Goal: Use online tool/utility: Utilize a website feature to perform a specific function

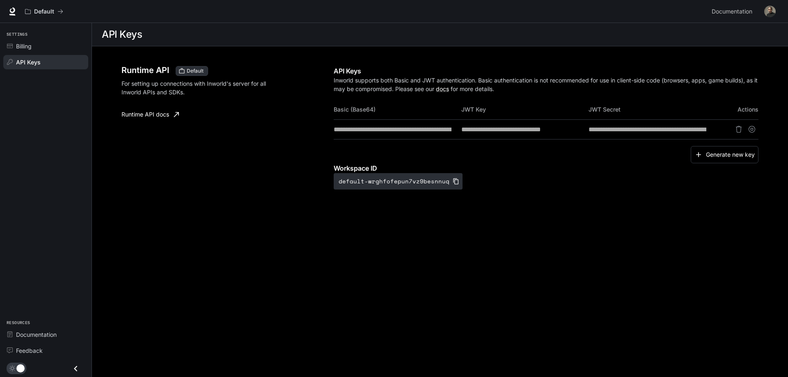
scroll to position [0, 11]
click at [787, 44] on section "API Keys" at bounding box center [440, 34] width 696 height 23
click at [747, 43] on section "API Keys" at bounding box center [440, 34] width 696 height 23
click at [52, 63] on div "API Keys" at bounding box center [50, 62] width 69 height 9
click at [13, 43] on span "Billing" at bounding box center [11, 46] width 9 height 6
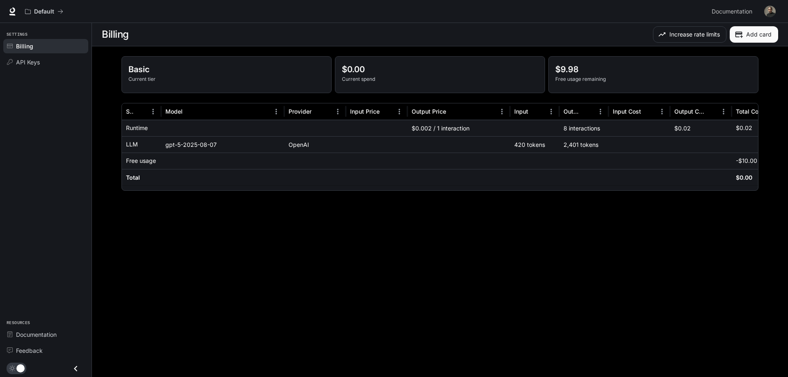
click at [588, 144] on div "2,401 tokens" at bounding box center [583, 144] width 49 height 16
click at [135, 176] on h6 "Total" at bounding box center [133, 178] width 14 height 8
click at [142, 165] on div "Free usage" at bounding box center [141, 161] width 31 height 16
click at [176, 143] on div "gpt-5-2025-08-07" at bounding box center [222, 144] width 123 height 16
drag, startPoint x: 131, startPoint y: 147, endPoint x: 225, endPoint y: 143, distance: 94.9
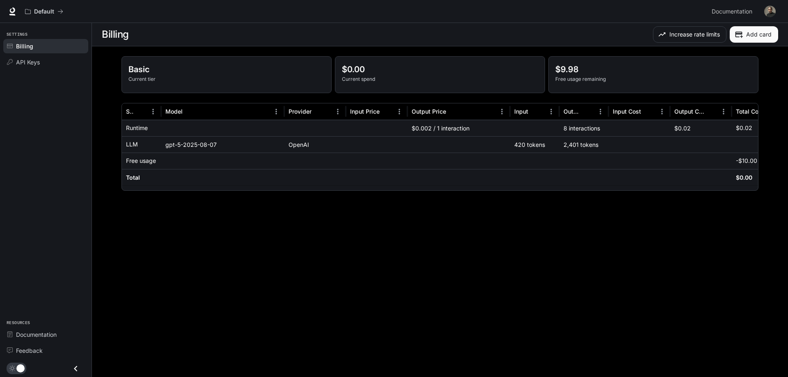
click at [131, 146] on p "LLM" at bounding box center [132, 144] width 12 height 8
click at [295, 142] on div "OpenAI" at bounding box center [315, 144] width 62 height 16
drag, startPoint x: 447, startPoint y: 126, endPoint x: 478, endPoint y: 136, distance: 32.7
click at [447, 127] on div "$0.002 / 1 interaction" at bounding box center [459, 128] width 103 height 16
click at [528, 143] on div "420 tokens" at bounding box center [534, 144] width 49 height 16
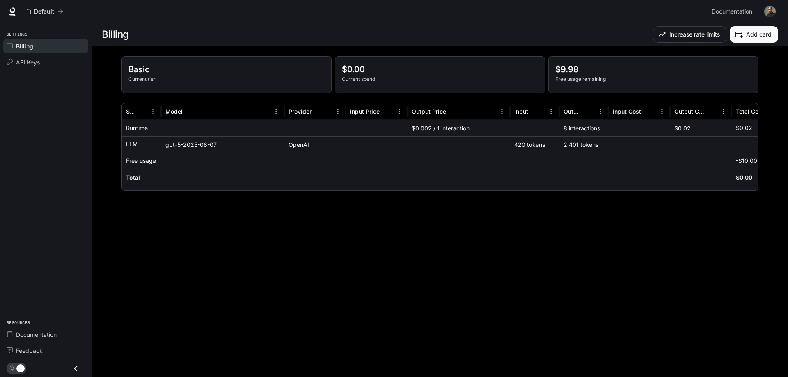
click at [587, 141] on div "2,401 tokens" at bounding box center [583, 144] width 49 height 16
click at [588, 143] on div "2,401 tokens" at bounding box center [583, 144] width 49 height 16
click at [361, 115] on div "Input Price" at bounding box center [371, 111] width 43 height 16
drag, startPoint x: 442, startPoint y: 277, endPoint x: 510, endPoint y: 258, distance: 71.1
click at [442, 276] on main "Billing Increase rate limits Add card Basic Current tier $0.00 Current spend $9…" at bounding box center [440, 200] width 696 height 354
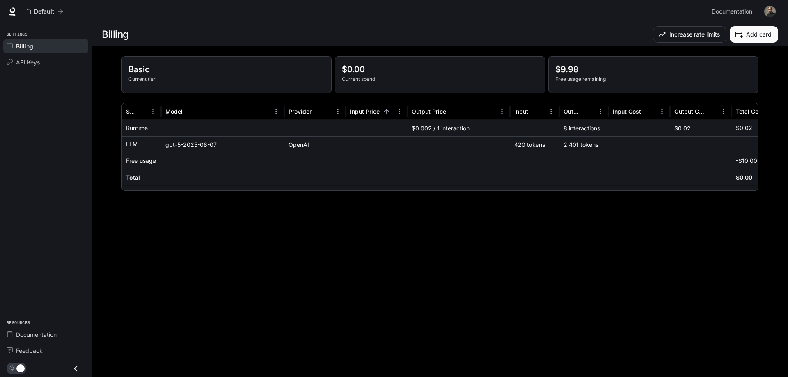
drag, startPoint x: 198, startPoint y: 147, endPoint x: 283, endPoint y: 143, distance: 85.4
click at [198, 147] on div "gpt-5-2025-08-07" at bounding box center [222, 144] width 123 height 16
click at [309, 142] on div "OpenAI" at bounding box center [315, 144] width 62 height 16
drag, startPoint x: 148, startPoint y: 160, endPoint x: 165, endPoint y: 163, distance: 17.0
click at [153, 162] on p "Free usage" at bounding box center [141, 161] width 30 height 8
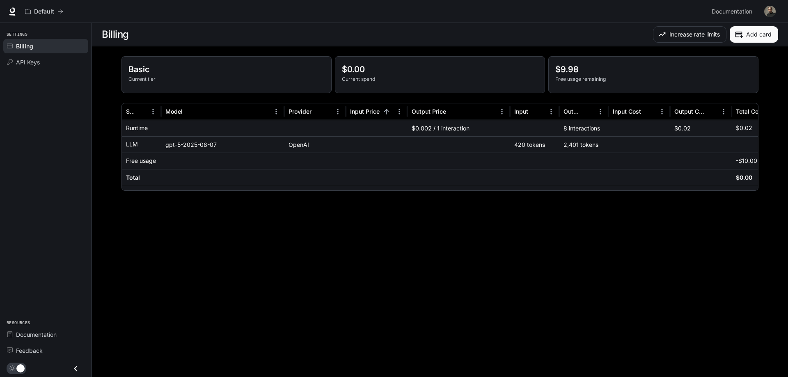
click at [545, 144] on div "420 tokens" at bounding box center [534, 144] width 49 height 16
click at [188, 77] on p "Current tier" at bounding box center [226, 79] width 196 height 7
click at [382, 74] on p "$0.00" at bounding box center [440, 69] width 196 height 12
click at [25, 60] on span "API Keys" at bounding box center [28, 62] width 24 height 9
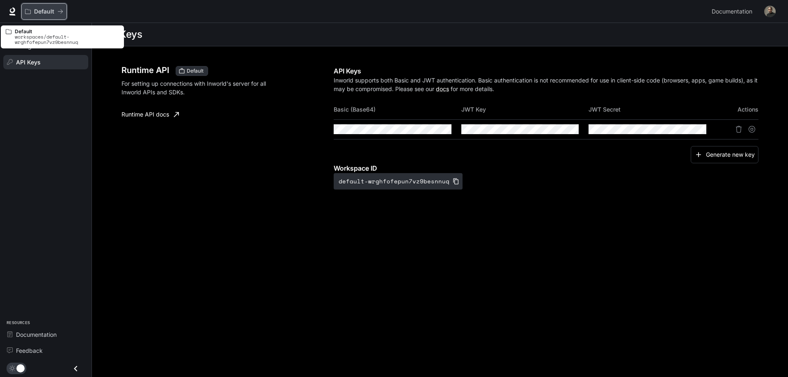
click at [41, 12] on p "Default" at bounding box center [44, 11] width 20 height 7
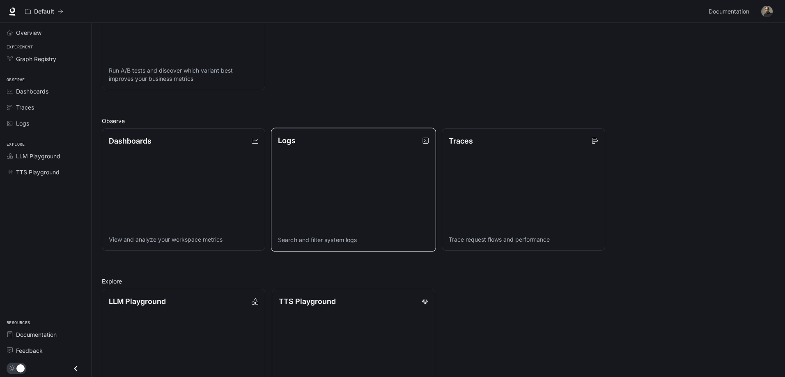
scroll to position [164, 0]
click at [313, 310] on link "TTS Playground Explore TTS models and test voice generation" at bounding box center [353, 350] width 165 height 124
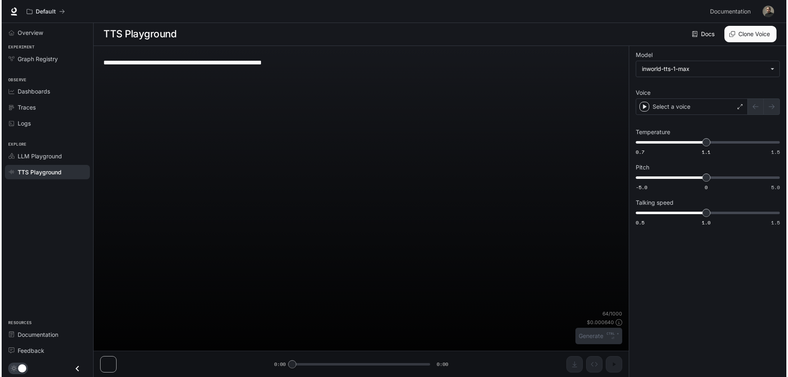
scroll to position [0, 0]
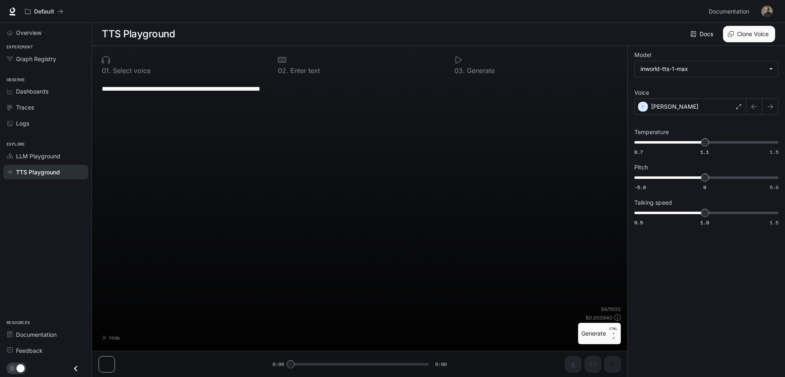
type textarea "**********"
type input "**********"
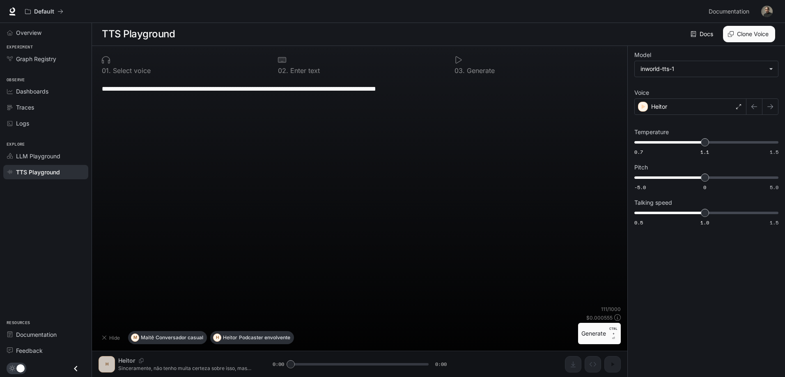
click at [589, 336] on button "Generate CTRL + ⏎" at bounding box center [599, 333] width 43 height 21
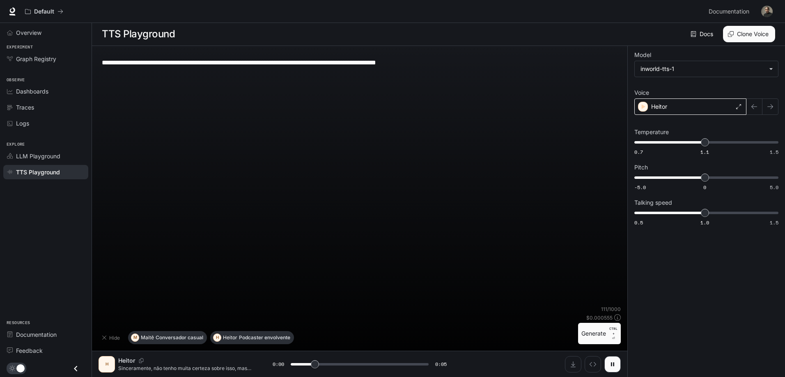
click at [667, 105] on p "Heitor" at bounding box center [659, 107] width 16 height 8
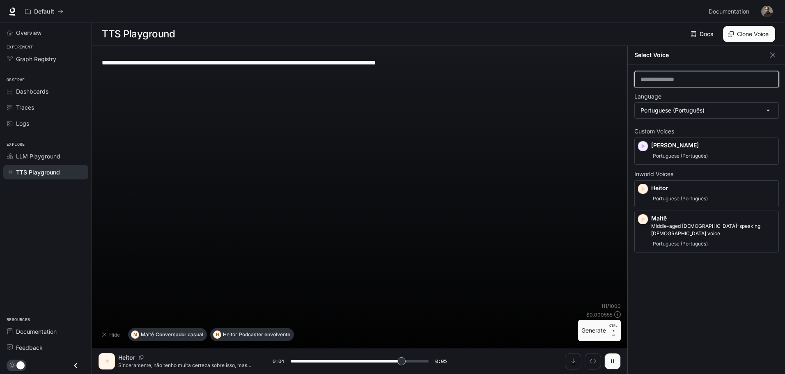
click at [696, 81] on input "text" at bounding box center [707, 79] width 144 height 8
click at [703, 111] on body "**********" at bounding box center [392, 187] width 785 height 374
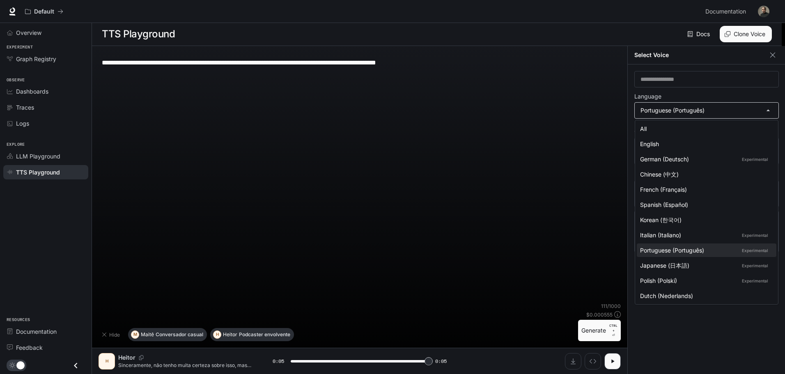
type input "*"
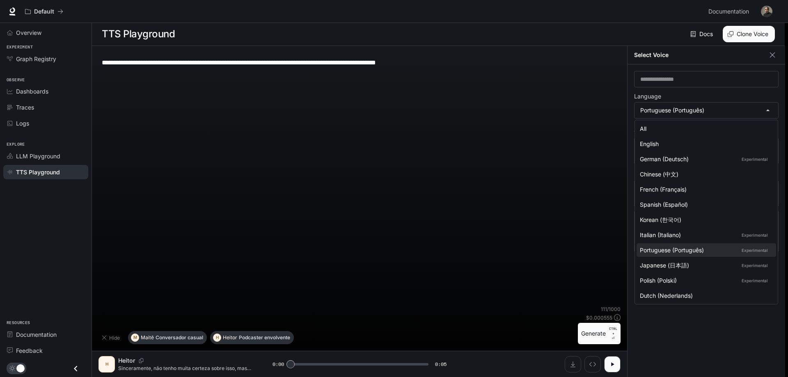
click at [703, 107] on div at bounding box center [394, 188] width 788 height 377
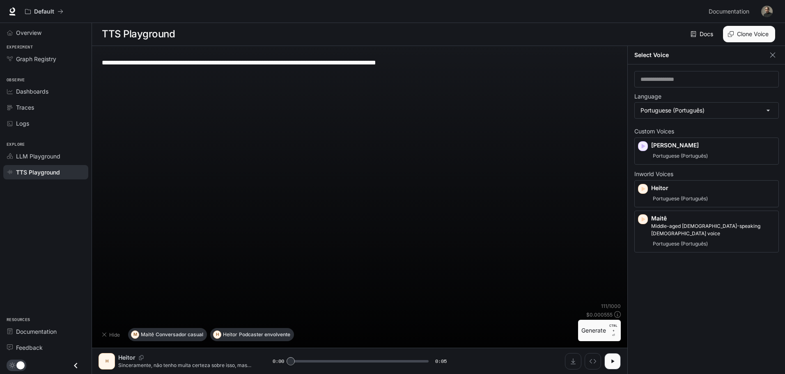
click at [749, 38] on button "Clone Voice" at bounding box center [749, 34] width 52 height 16
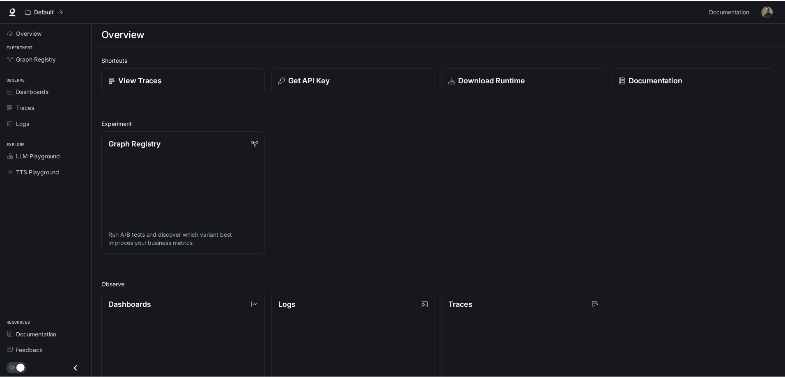
scroll to position [164, 0]
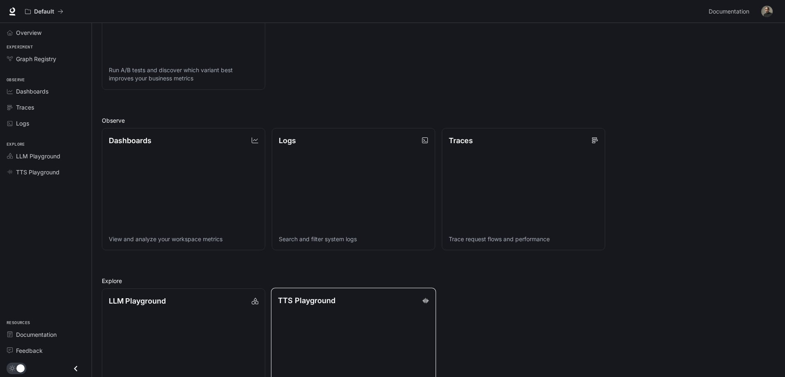
click at [333, 321] on link "TTS Playground Explore TTS models and test voice generation" at bounding box center [353, 350] width 165 height 124
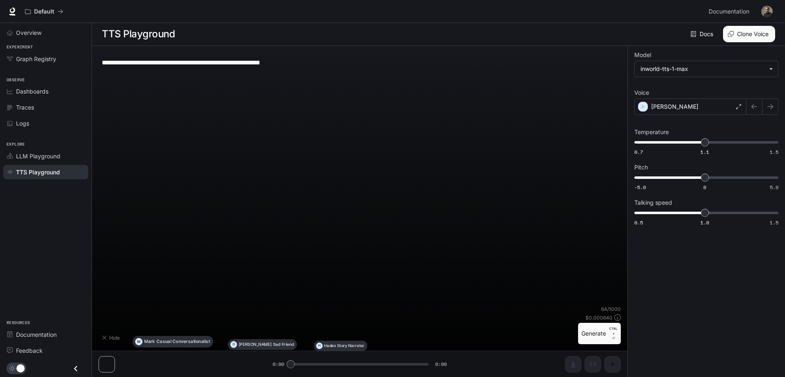
scroll to position [0, 0]
type textarea "**********"
type input "**********"
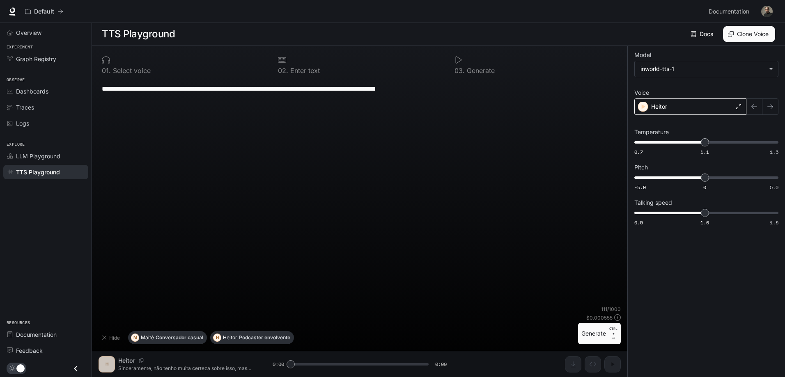
click at [685, 110] on div "Heitor" at bounding box center [690, 107] width 112 height 16
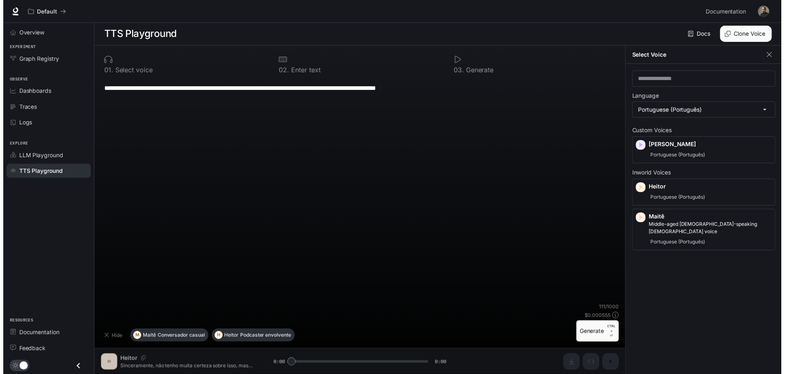
scroll to position [4, 0]
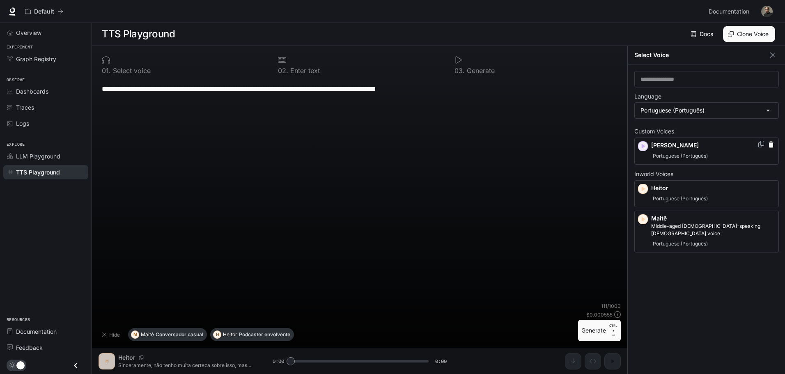
click at [676, 142] on p "[PERSON_NAME]" at bounding box center [713, 145] width 124 height 8
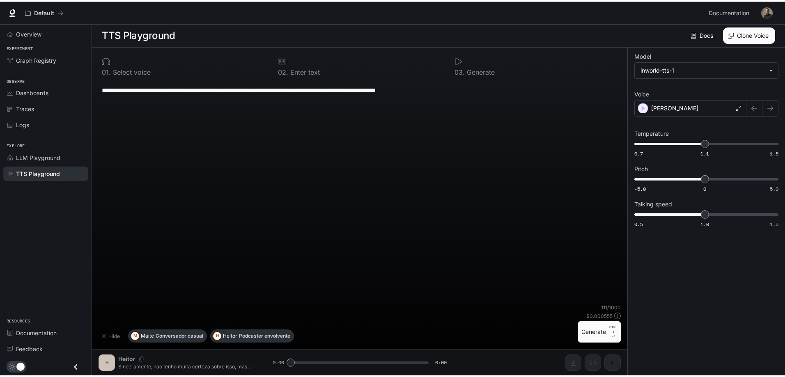
scroll to position [0, 0]
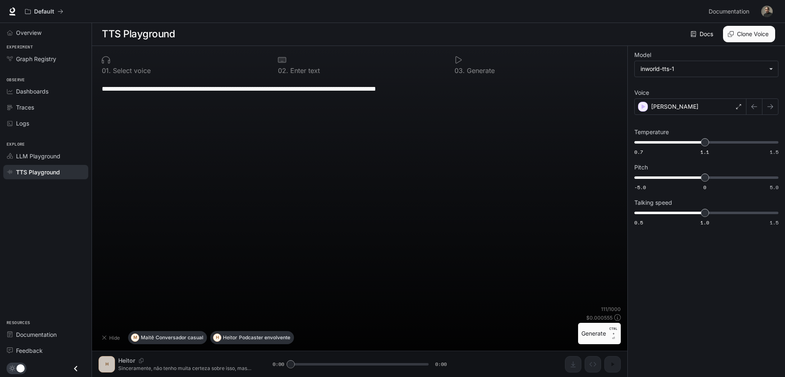
click at [600, 333] on button "Generate CTRL + ⏎" at bounding box center [599, 333] width 43 height 21
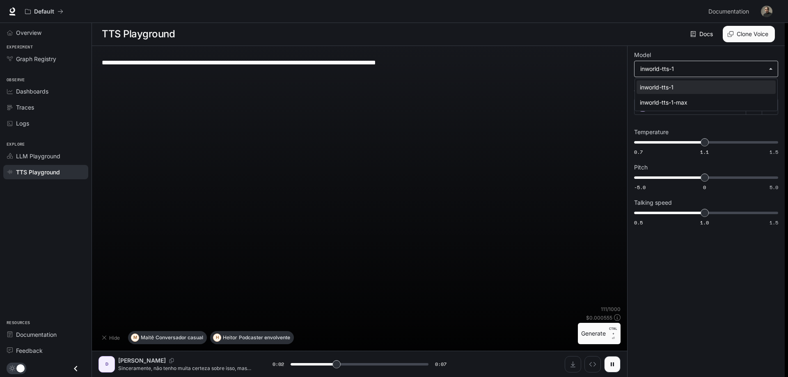
click at [707, 69] on body "**********" at bounding box center [394, 189] width 788 height 378
click at [680, 102] on div "inworld-tts-1-max" at bounding box center [704, 102] width 129 height 9
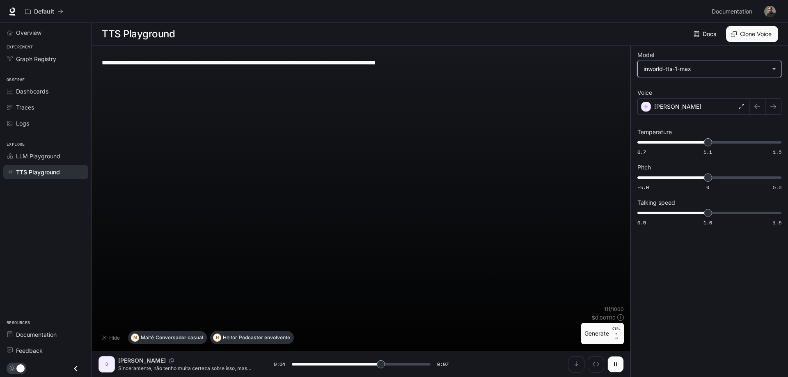
type input "*"
type input "**********"
click at [664, 104] on p "[PERSON_NAME]" at bounding box center [674, 107] width 47 height 8
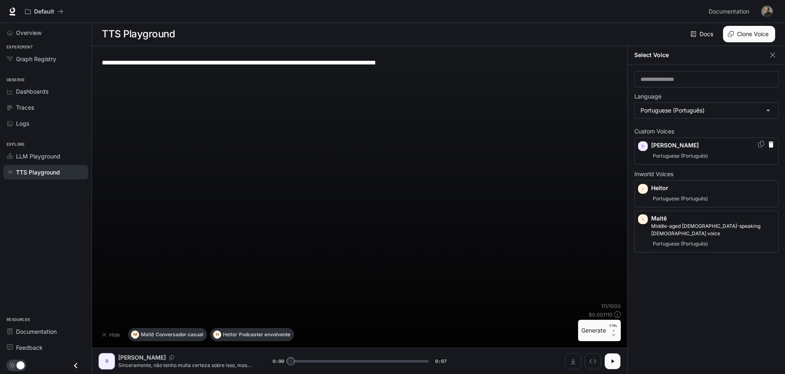
click at [667, 150] on div "[PERSON_NAME] (Português)" at bounding box center [713, 151] width 124 height 20
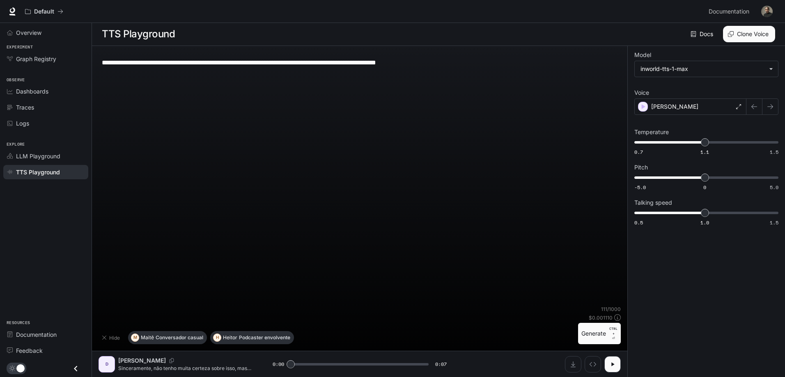
click at [613, 339] on p "CTRL + ⏎" at bounding box center [613, 333] width 8 height 15
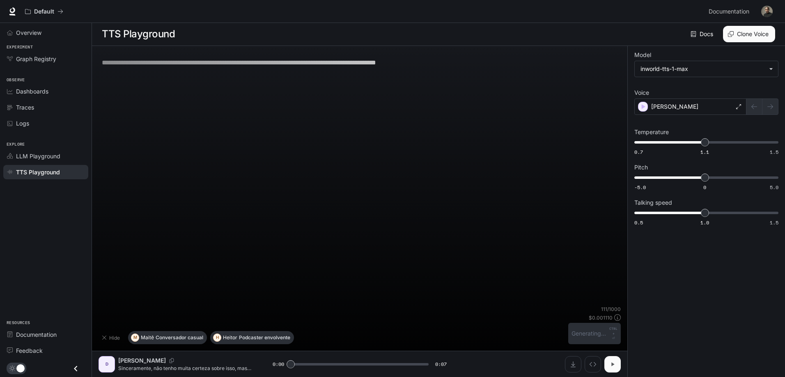
click at [612, 364] on icon "button" at bounding box center [612, 364] width 3 height 4
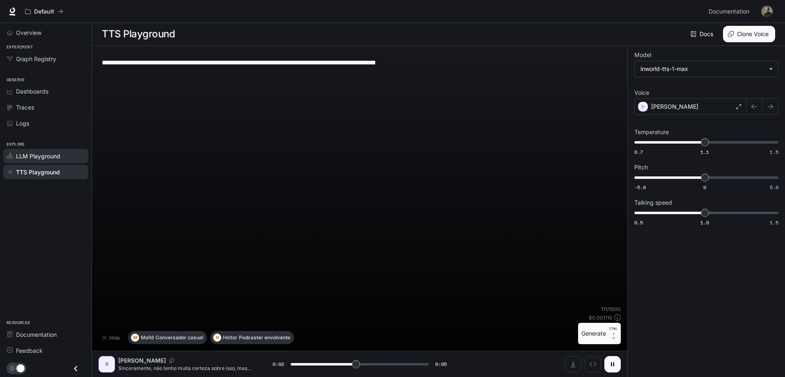
type input "***"
click at [60, 160] on div "LLM Playground" at bounding box center [50, 156] width 69 height 9
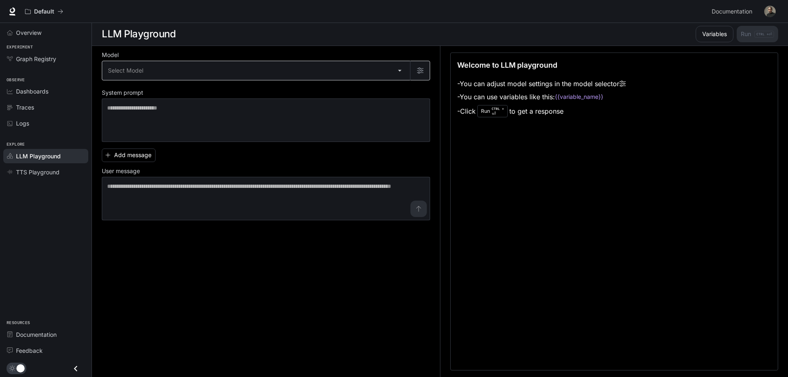
click at [139, 65] on body "Skip to main content Default Documentation Documentation Portal Overview Experi…" at bounding box center [394, 189] width 788 height 378
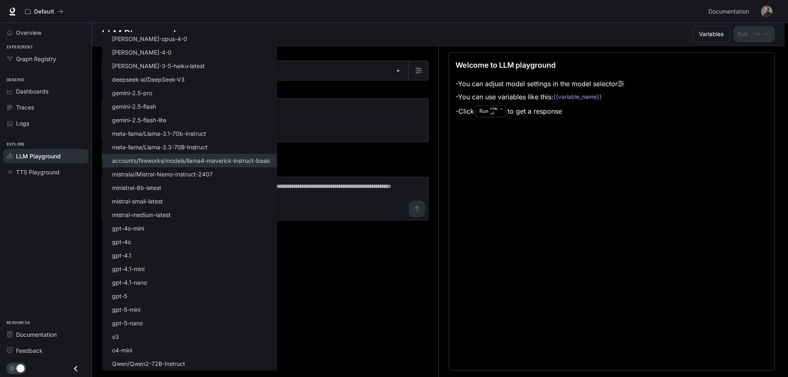
click at [176, 159] on p "accounts/fireworks/models/llama4-maverick-instruct-basic" at bounding box center [191, 160] width 158 height 9
type input "**********"
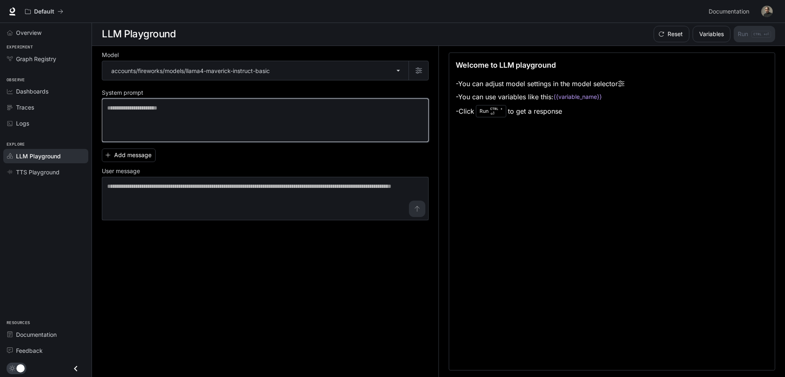
click at [158, 108] on textarea at bounding box center [265, 120] width 316 height 33
drag, startPoint x: 244, startPoint y: 109, endPoint x: 179, endPoint y: 112, distance: 65.3
click at [186, 110] on textarea at bounding box center [265, 120] width 316 height 33
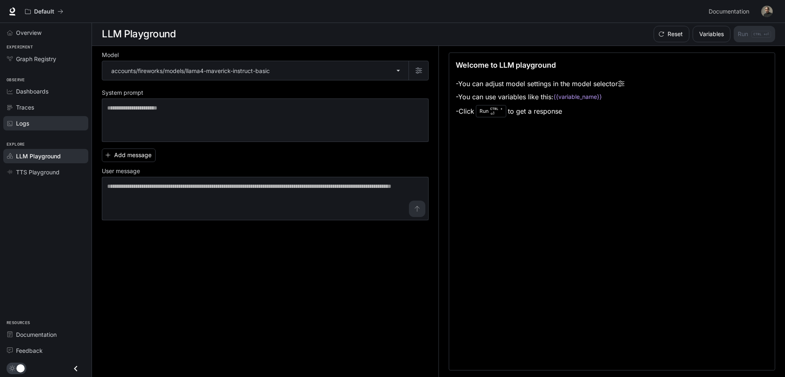
click at [37, 128] on link "Logs" at bounding box center [45, 123] width 85 height 14
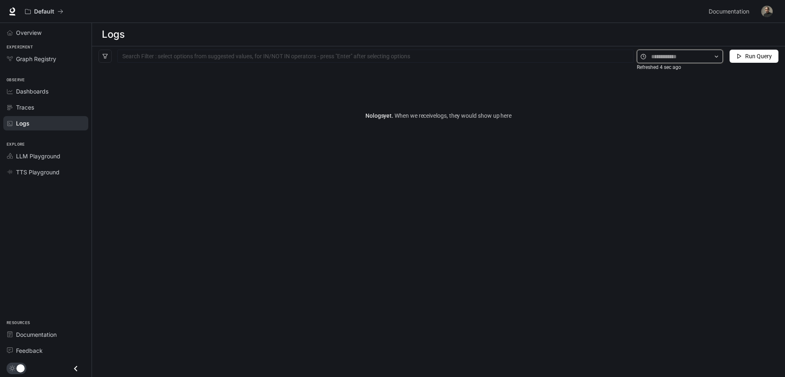
click at [690, 57] on input "text" at bounding box center [679, 56] width 57 height 9
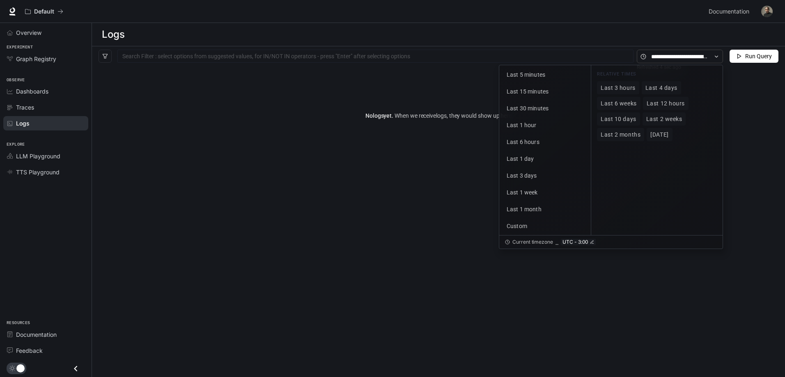
click at [759, 58] on span "Run Query" at bounding box center [758, 56] width 27 height 9
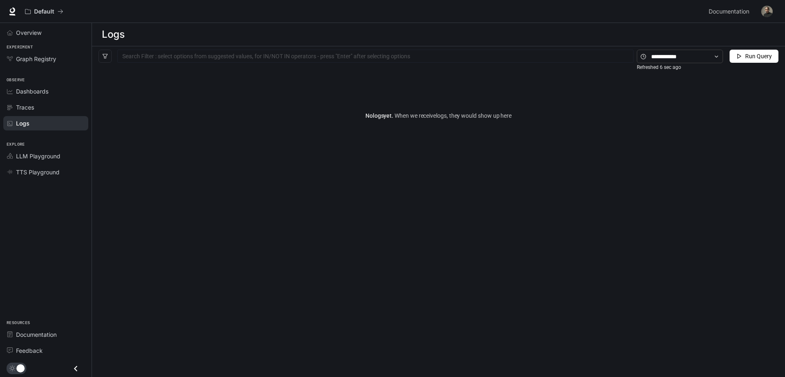
click at [28, 105] on span "Traces" at bounding box center [25, 107] width 18 height 9
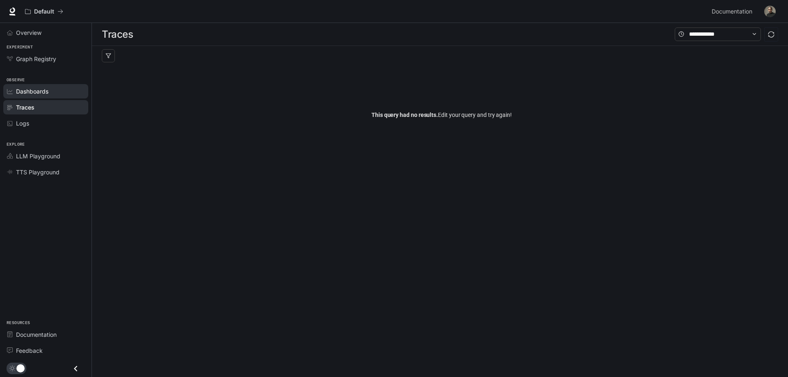
click at [40, 92] on span "Dashboards" at bounding box center [32, 91] width 32 height 9
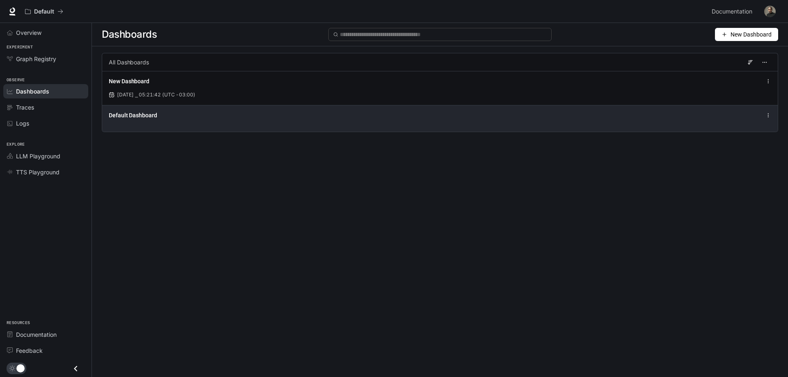
click at [149, 119] on span "Default Dashboard" at bounding box center [133, 115] width 48 height 8
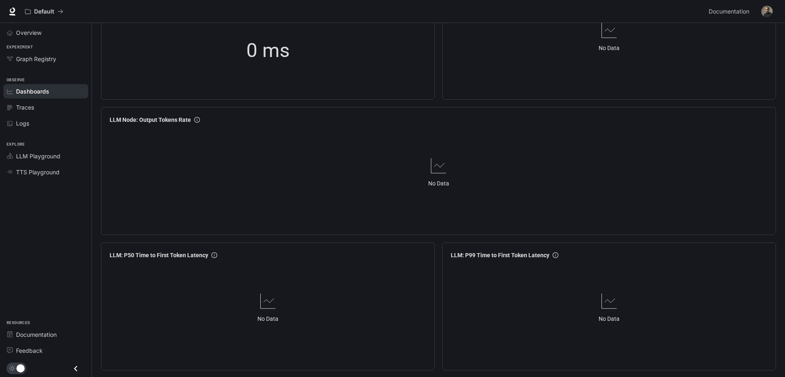
scroll to position [821, 0]
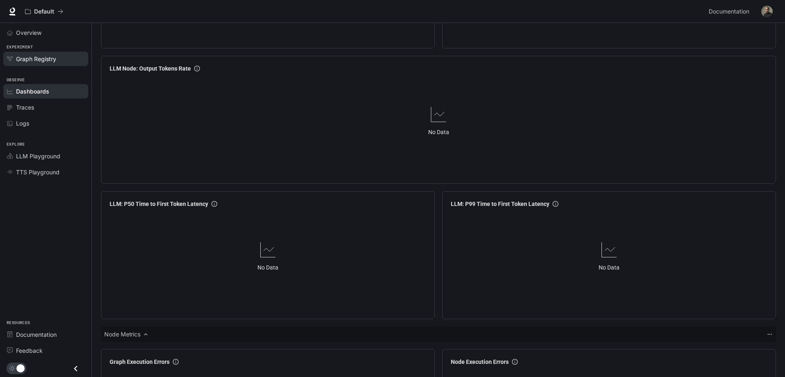
click at [51, 63] on link "Graph Registry" at bounding box center [45, 59] width 85 height 14
